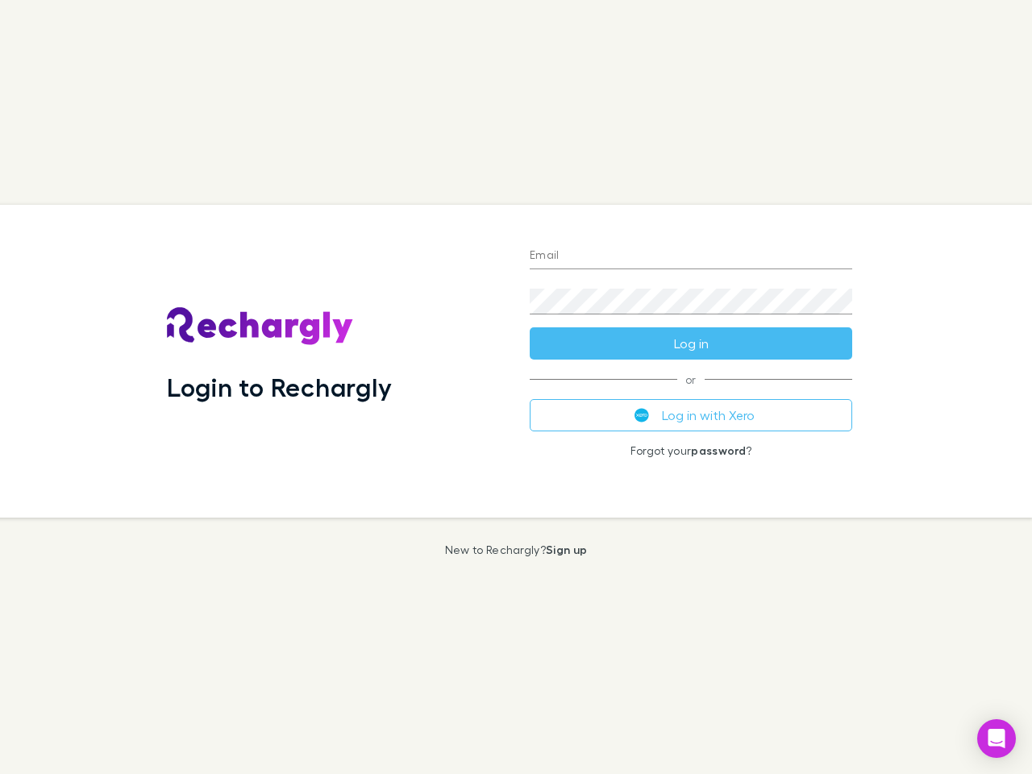
click at [516, 387] on div "Login to Rechargly" at bounding box center [335, 361] width 363 height 313
click at [691, 256] on input "Email" at bounding box center [691, 257] width 323 height 26
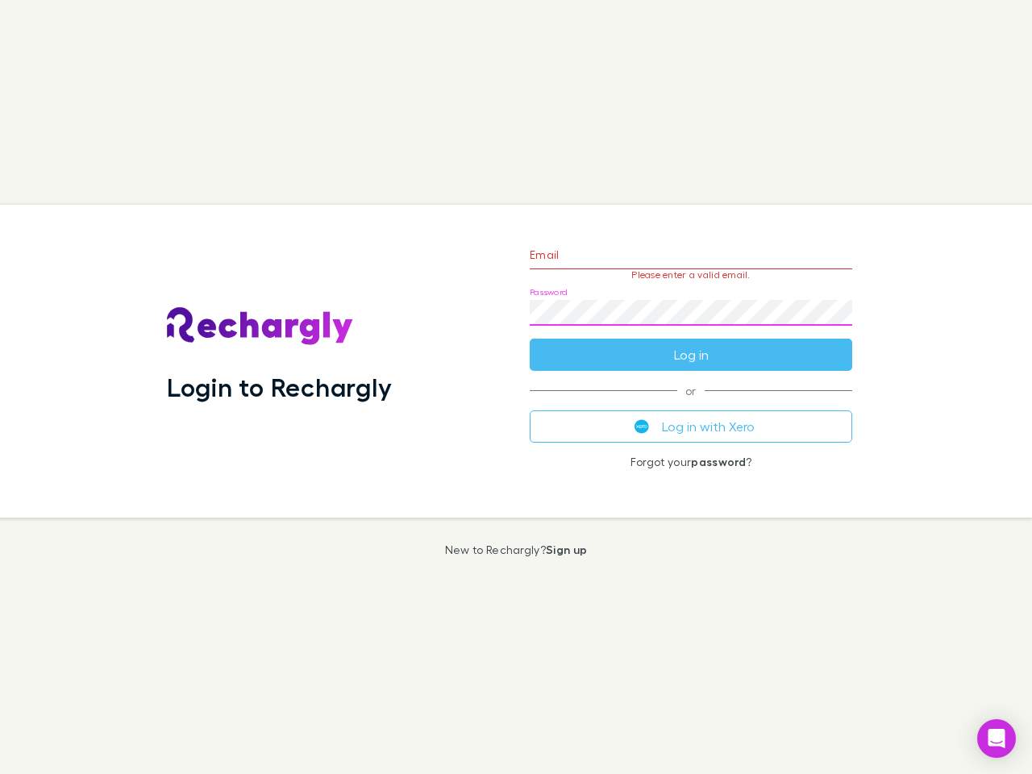
click at [691, 343] on form "Email Please enter a valid email. Password Log in" at bounding box center [691, 301] width 323 height 140
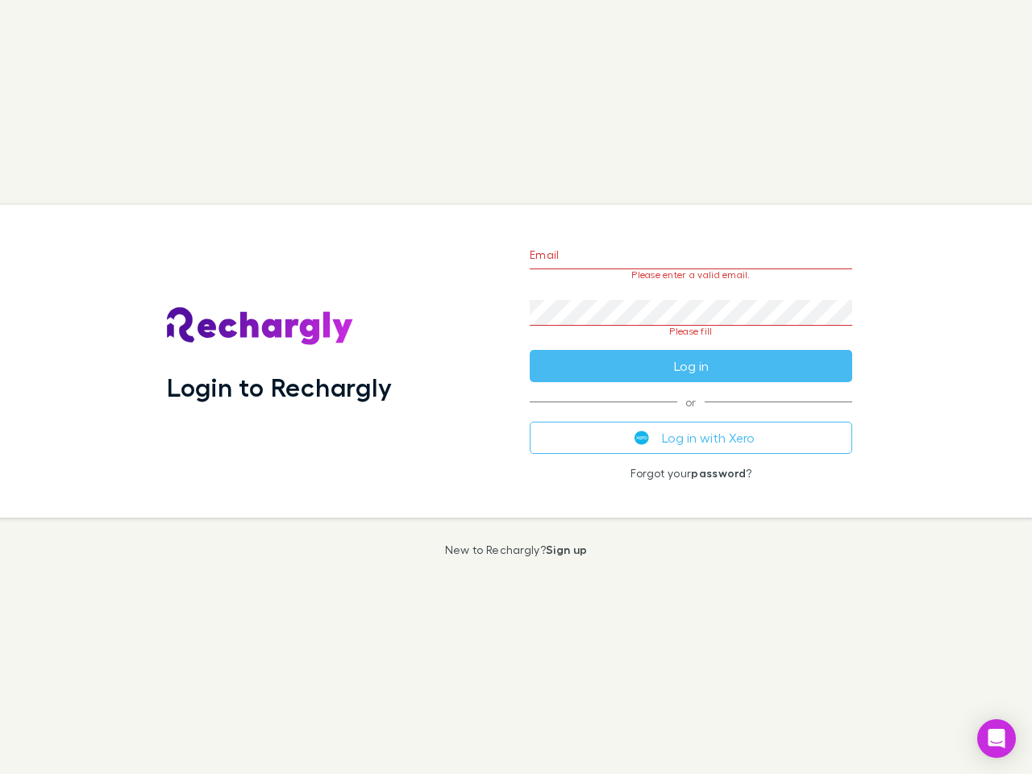
click at [691, 415] on div "Email Please enter a valid email. Password Please fill Log in or Log in with Xe…" at bounding box center [691, 361] width 348 height 313
click at [997, 739] on icon "Open Intercom Messenger" at bounding box center [997, 738] width 17 height 19
